Goal: Task Accomplishment & Management: Manage account settings

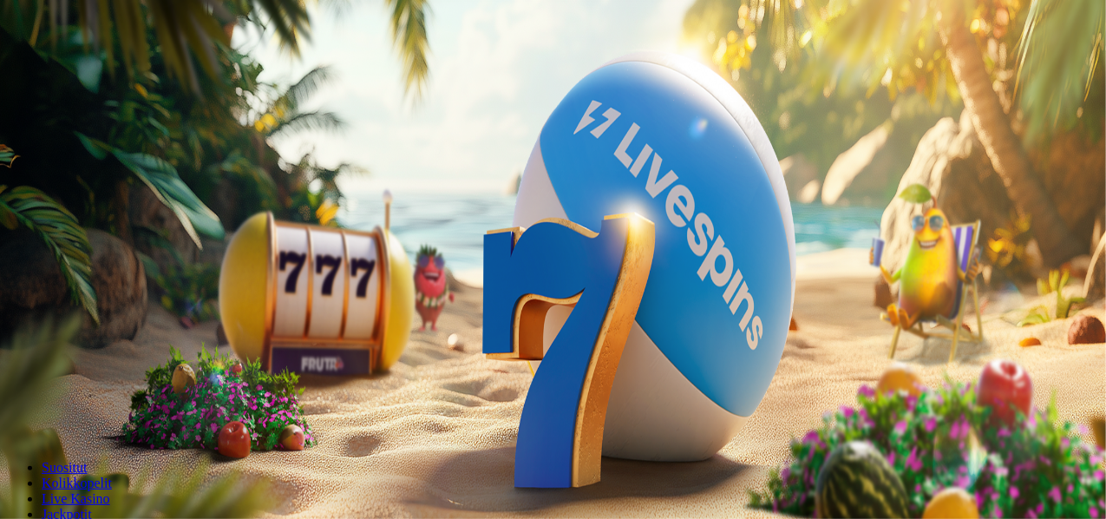
click at [119, 69] on span "Kirjaudu" at bounding box center [120, 62] width 42 height 13
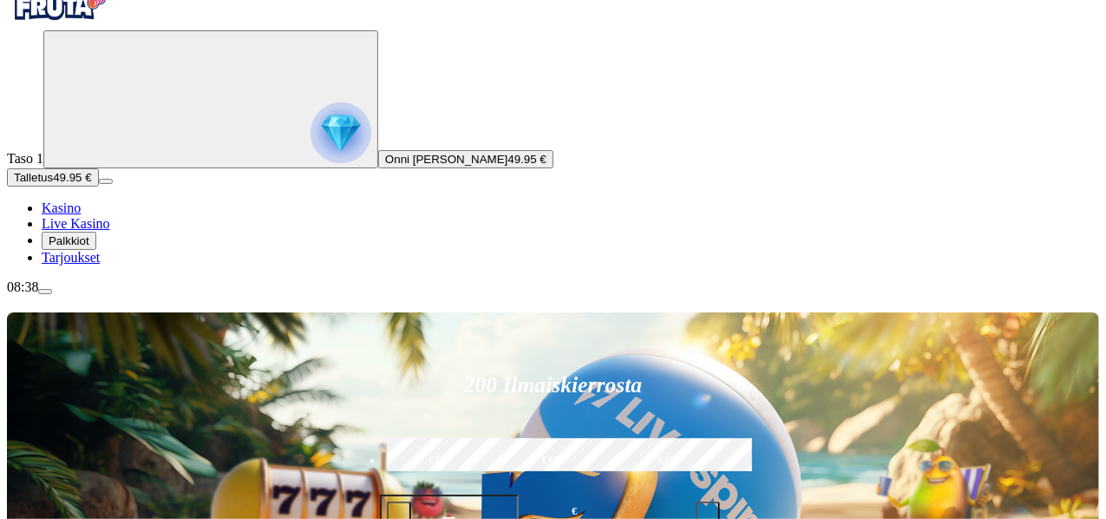
scroll to position [40, 0]
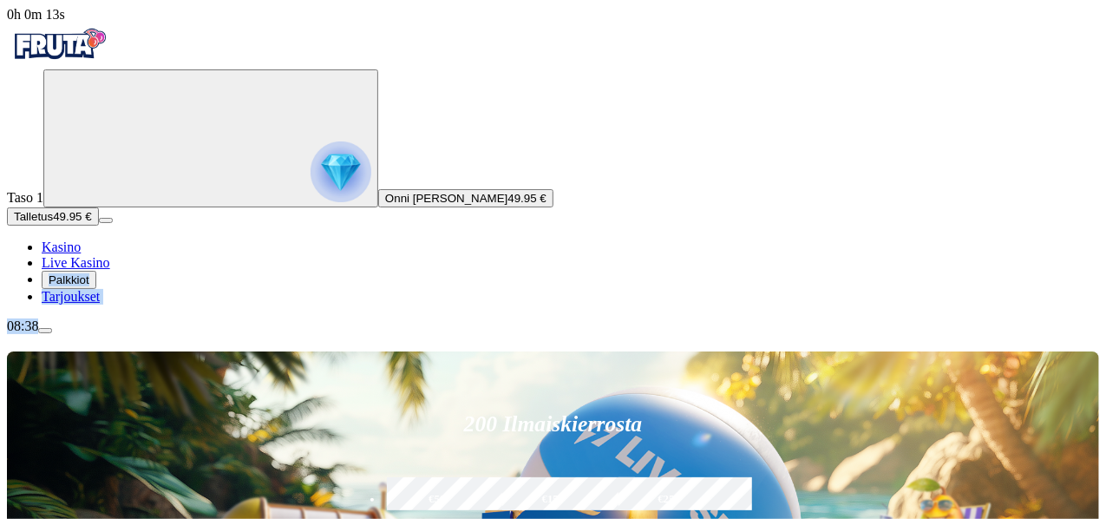
drag, startPoint x: 164, startPoint y: 424, endPoint x: 102, endPoint y: 473, distance: 78.4
click at [102, 334] on div "0h 0m 13s Taso 1 Onni Konstantin Aaltonen 49.95 € Talletus 49.95 € Kasino Live …" at bounding box center [553, 170] width 1092 height 327
click at [102, 334] on div "08:38" at bounding box center [553, 326] width 1092 height 16
click at [89, 286] on span "Palkkiot" at bounding box center [69, 279] width 41 height 13
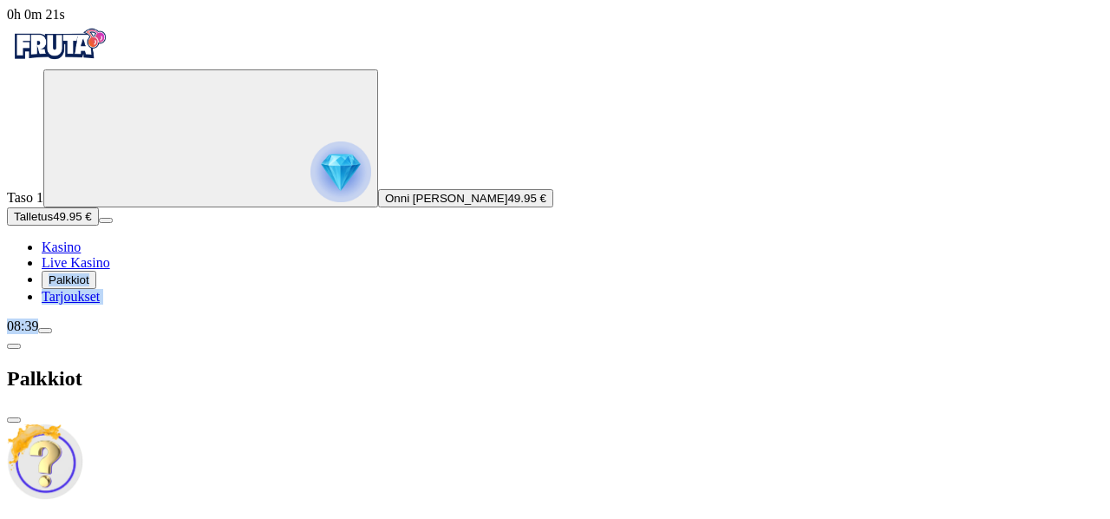
click at [81, 254] on span "Kasino" at bounding box center [61, 246] width 39 height 15
click at [378, 207] on button "Onni Konstantin Aaltonen 49.95 €" at bounding box center [465, 198] width 175 height 18
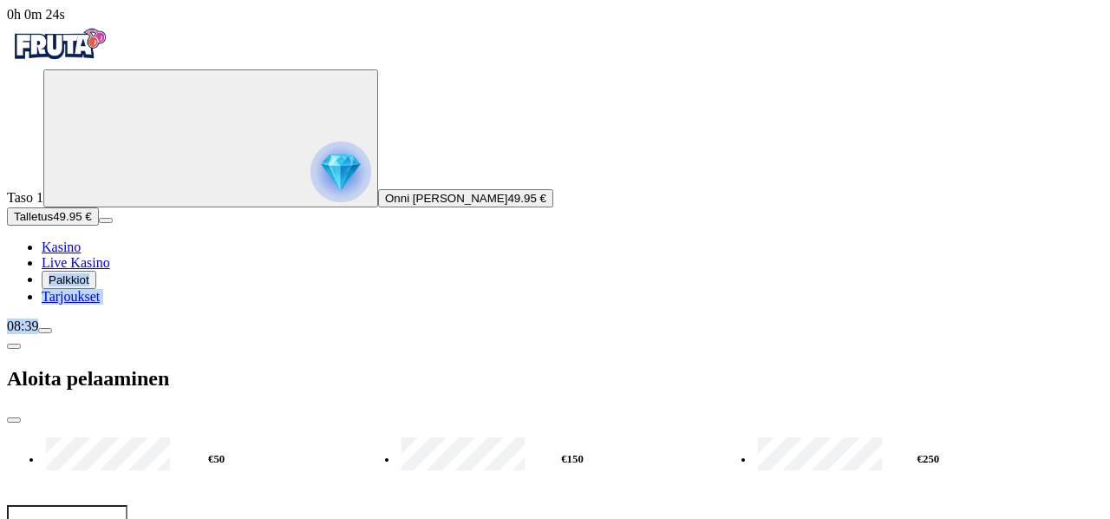
click at [14, 420] on span "close icon" at bounding box center [14, 420] width 0 height 0
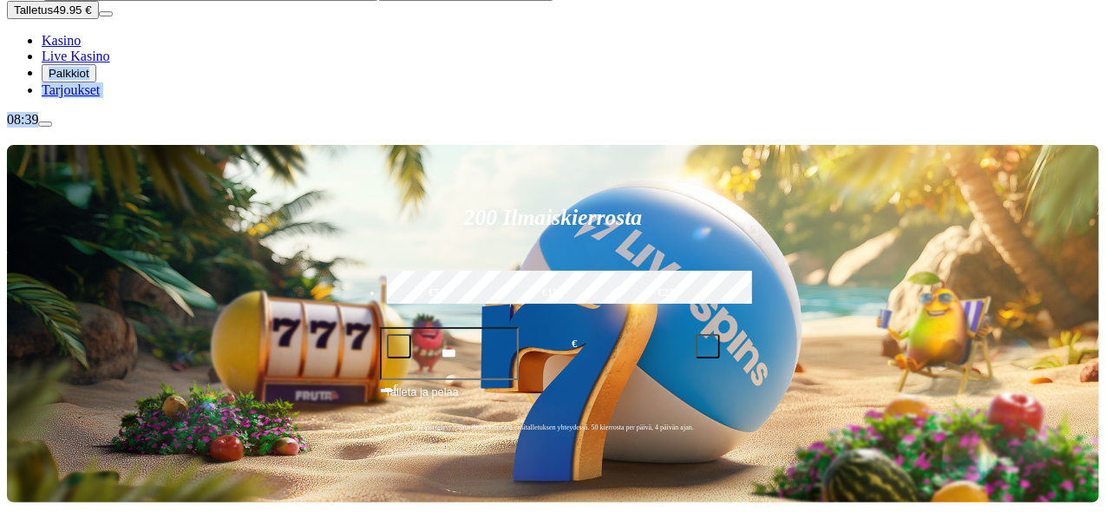
scroll to position [208, 0]
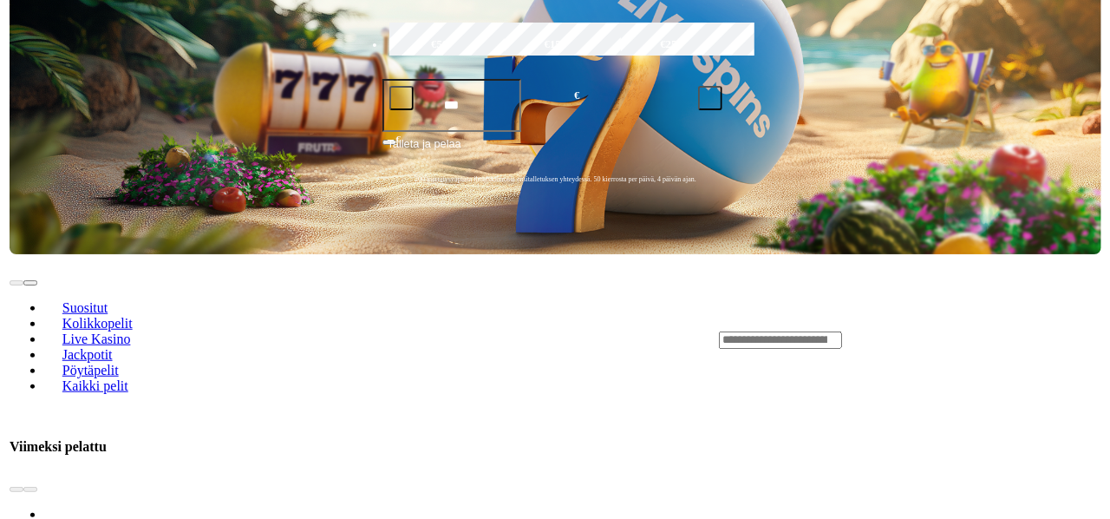
scroll to position [455, 0]
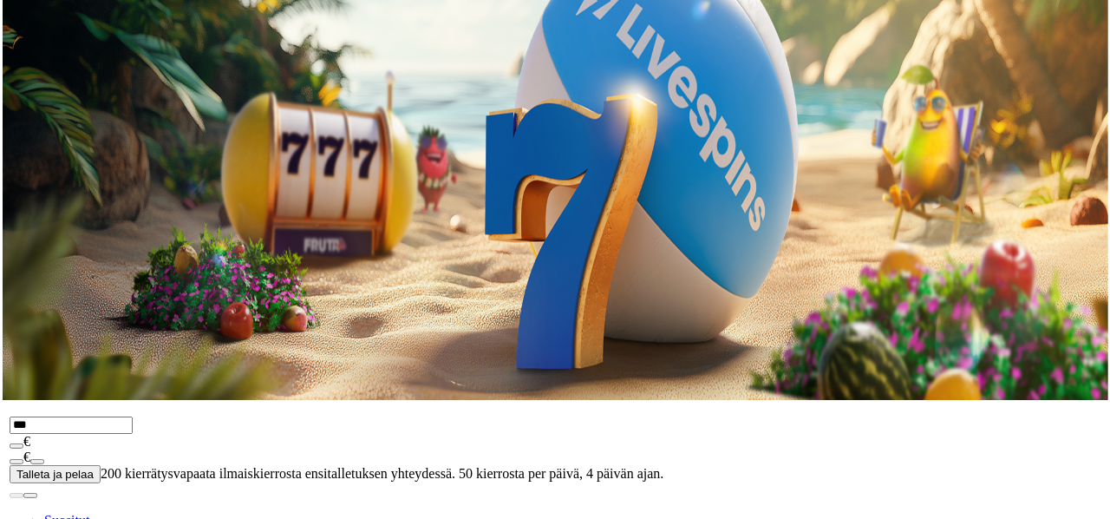
scroll to position [120, 0]
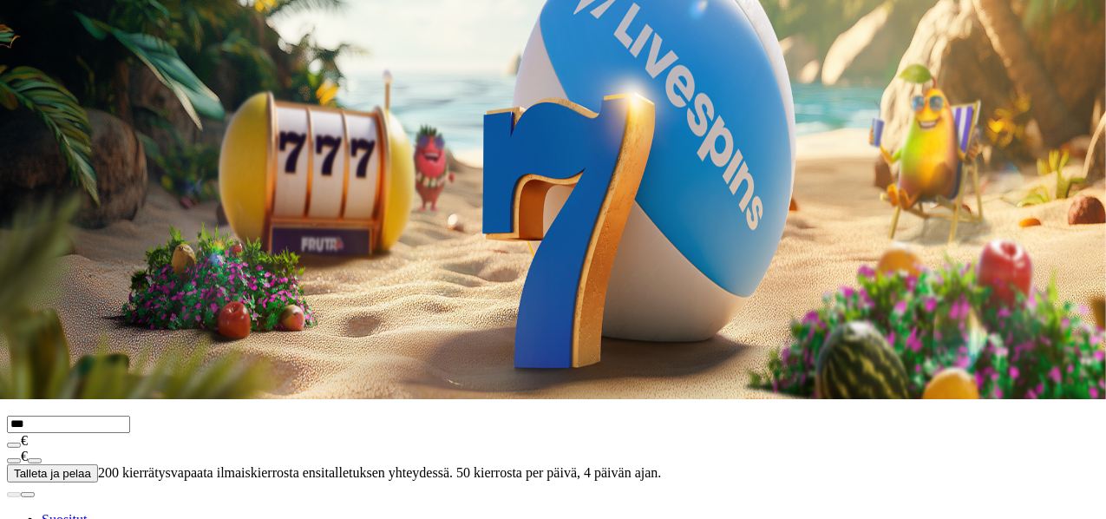
click at [91, 214] on div "08:54" at bounding box center [553, 207] width 1092 height 16
click at [89, 167] on span "Palkkiot" at bounding box center [69, 160] width 41 height 13
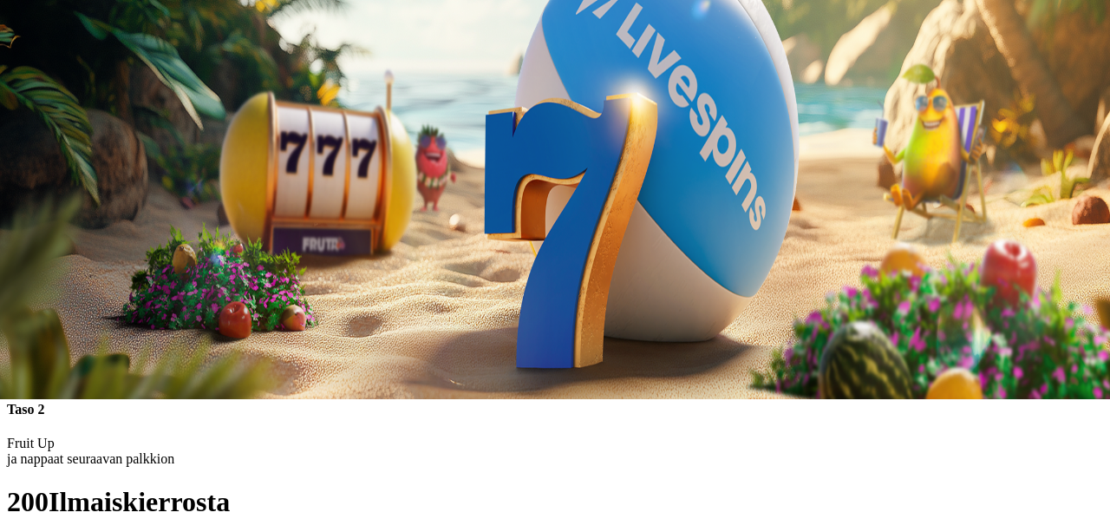
drag, startPoint x: 502, startPoint y: 25, endPoint x: 421, endPoint y: 152, distance: 150.6
click at [474, 214] on div "Palkkiot Taso 2 Fruit Up ja nappaat seuraavan palkkion" at bounding box center [555, 340] width 1096 height 252
click at [376, 402] on div "Taso 2 Fruit Up ja nappaat seuraavan palkkion" at bounding box center [555, 434] width 1096 height 65
click at [493, 214] on div "Palkkiot" at bounding box center [555, 258] width 1096 height 89
click at [14, 300] on span "close icon" at bounding box center [14, 300] width 0 height 0
